Goal: Navigation & Orientation: Find specific page/section

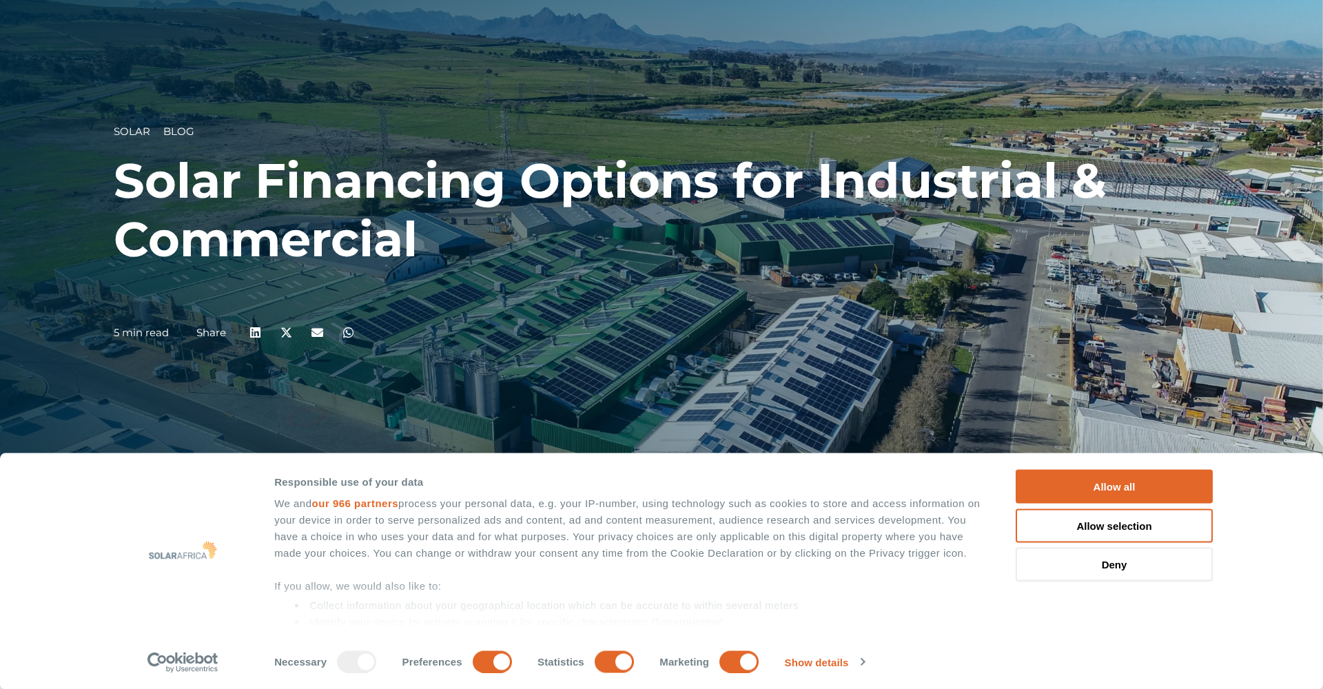
scroll to position [108, 0]
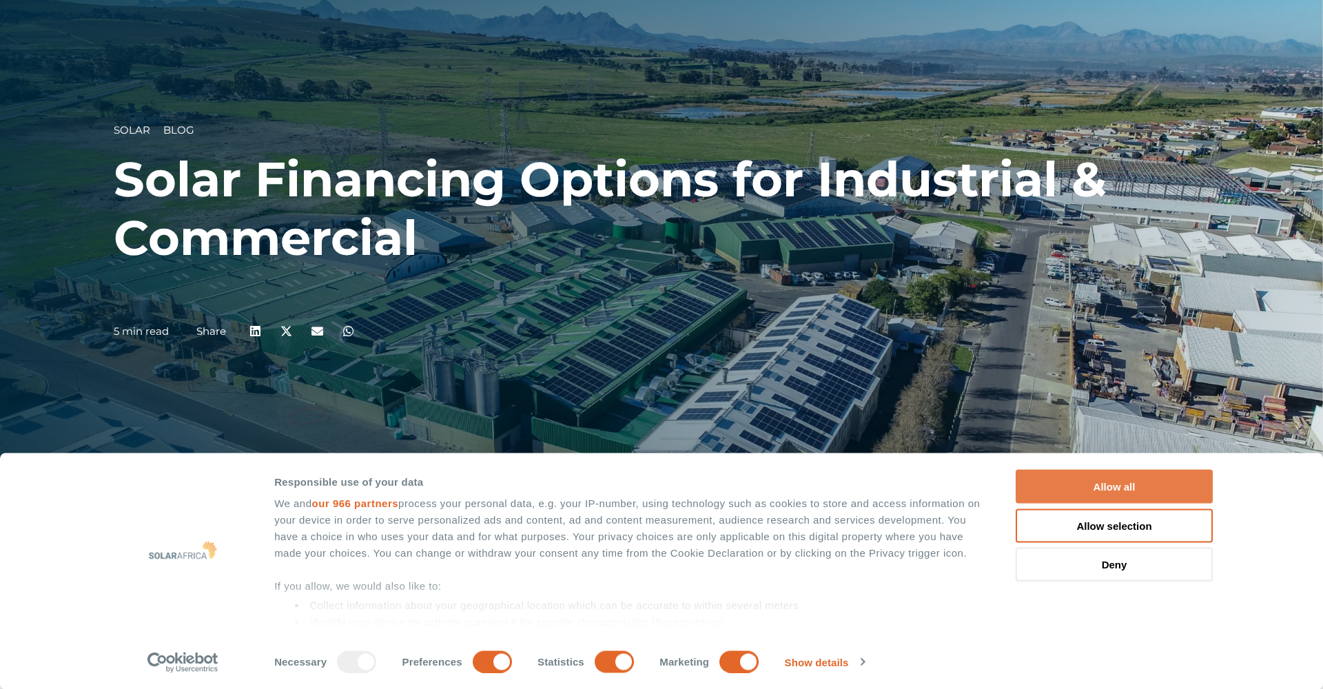
click at [1091, 485] on button "Allow all" at bounding box center [1114, 487] width 197 height 34
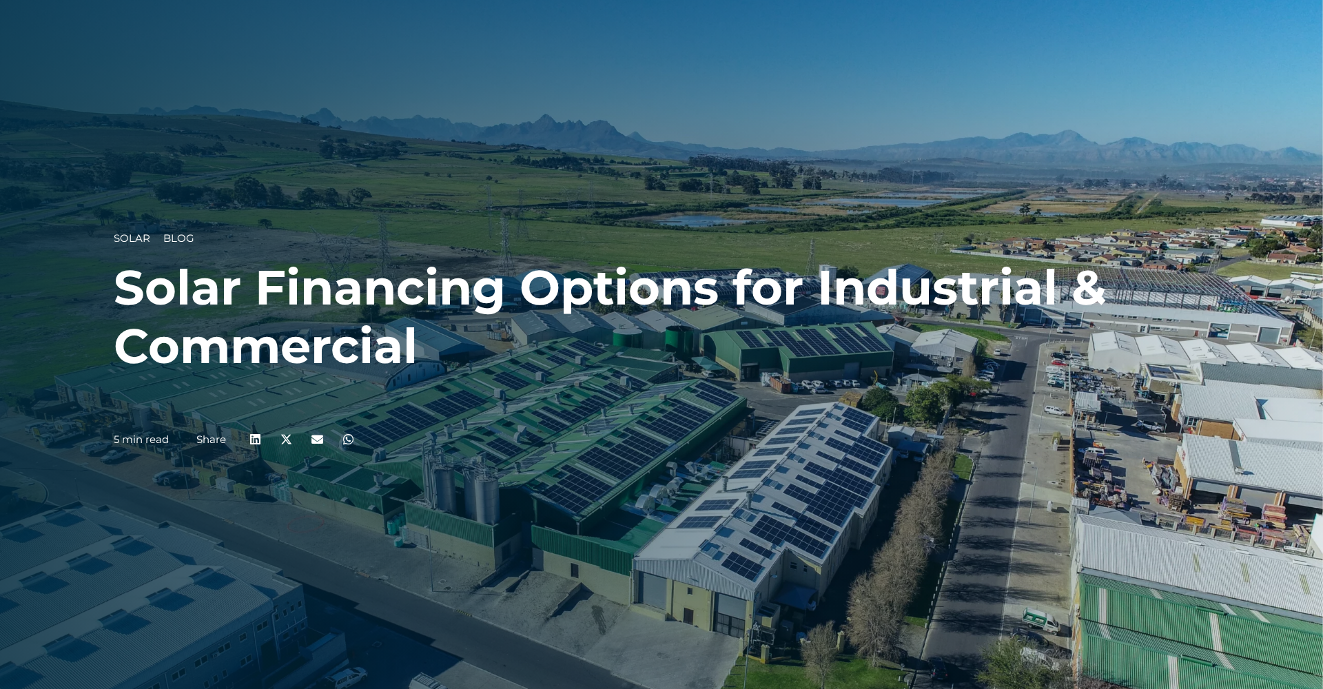
scroll to position [0, 0]
click at [846, 37] on div "Solar Blog Solar Financing Options for Industrial & Commercial 5 min read Share" at bounding box center [661, 344] width 1323 height 689
click at [244, 74] on div "Solar Blog Solar Financing Options for Industrial & Commercial 5 min read Share" at bounding box center [661, 344] width 1323 height 689
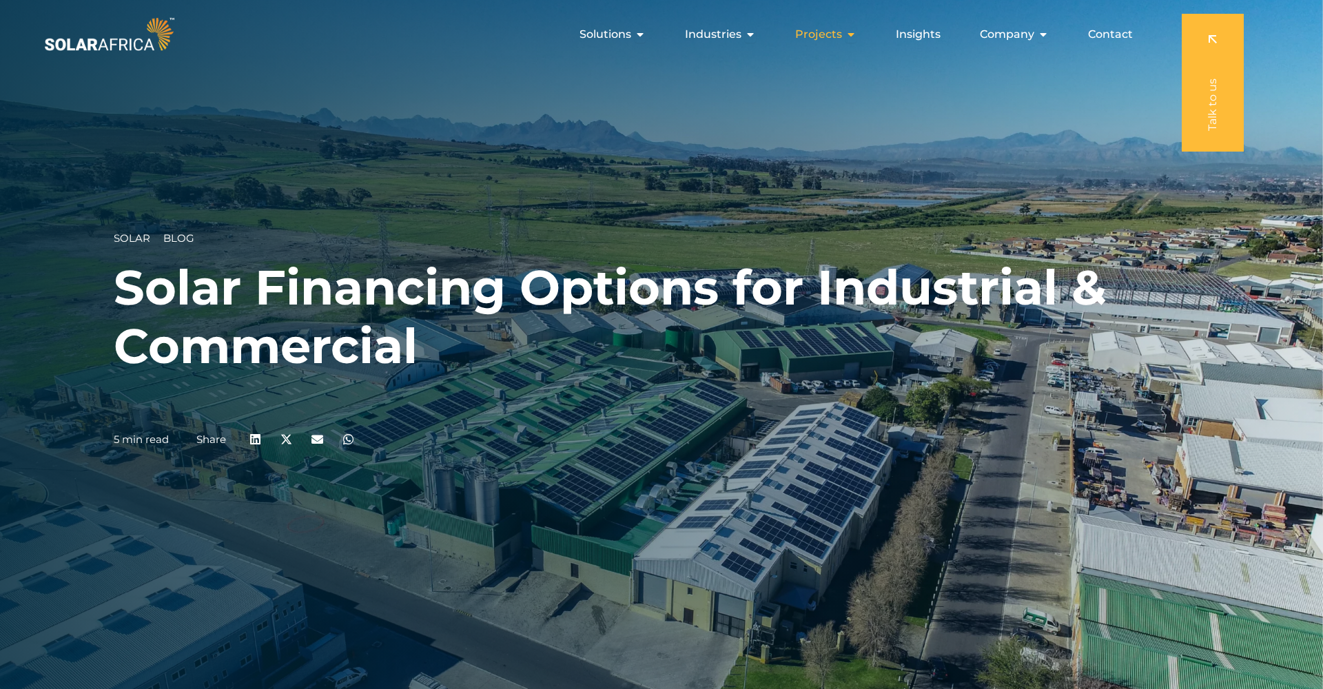
click at [853, 34] on icon "Menu" at bounding box center [851, 34] width 11 height 11
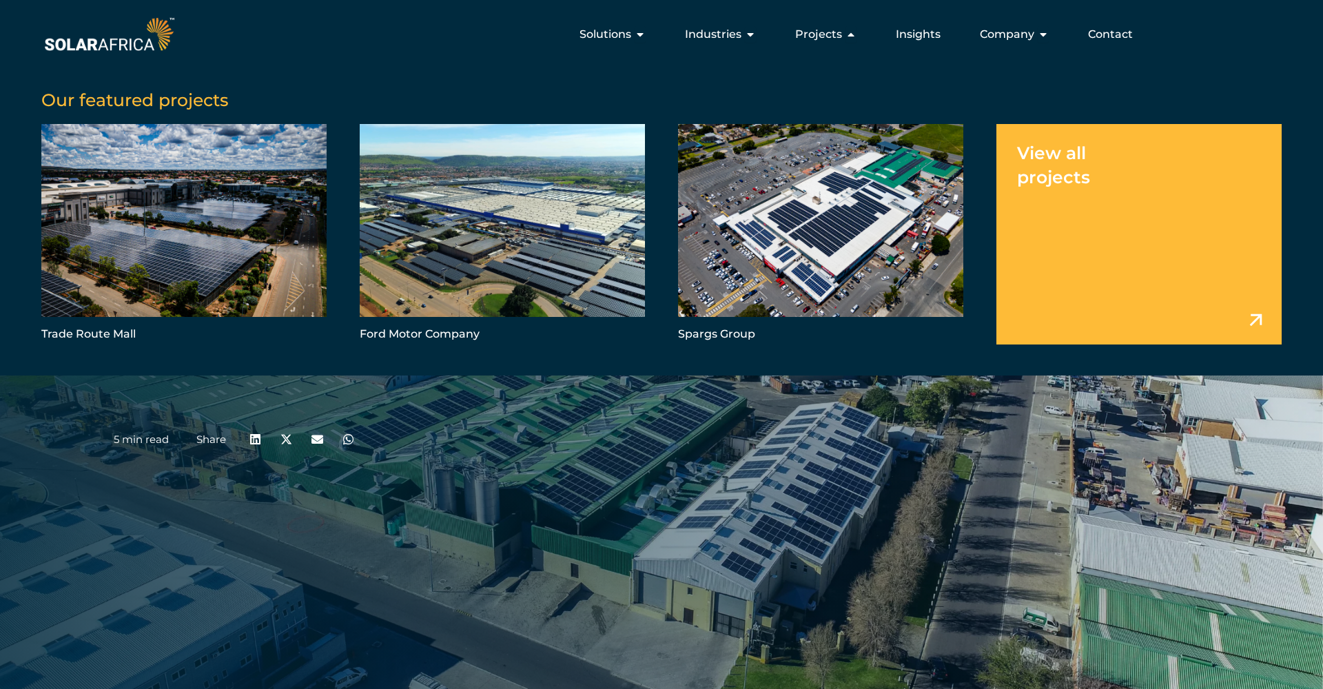
click at [1119, 234] on link "Menu" at bounding box center [1139, 234] width 285 height 221
